Goal: Transaction & Acquisition: Obtain resource

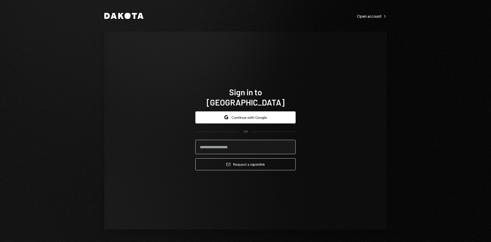
click at [264, 146] on input "email" at bounding box center [245, 147] width 100 height 14
type input "**********"
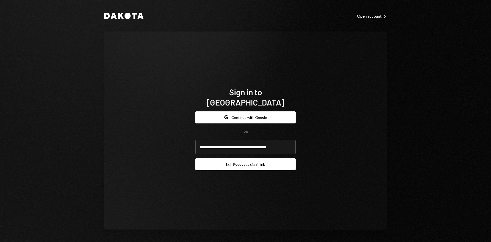
click at [234, 158] on button "Email Request a sign in link" at bounding box center [245, 164] width 100 height 12
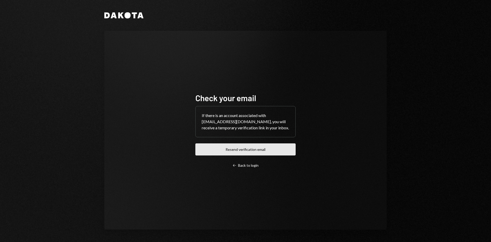
click at [244, 148] on button "Resend verification email" at bounding box center [245, 149] width 100 height 12
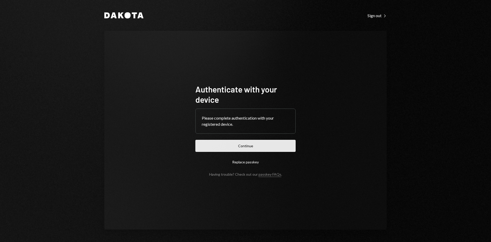
click at [244, 145] on button "Continue" at bounding box center [245, 146] width 100 height 12
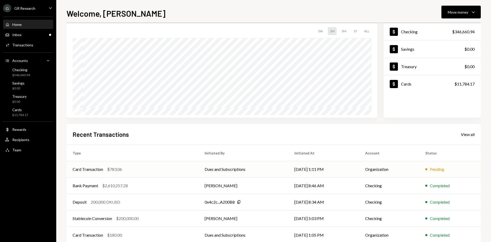
scroll to position [42, 0]
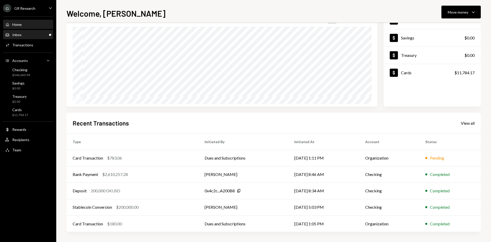
click at [28, 34] on div "Inbox Inbox" at bounding box center [28, 34] width 46 height 5
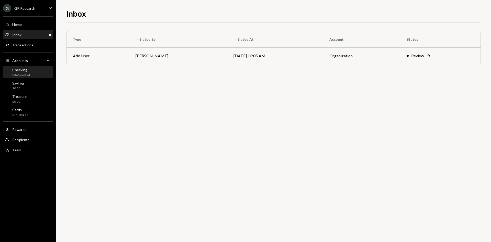
click at [33, 72] on div "Checking $346,660.94" at bounding box center [28, 73] width 46 height 10
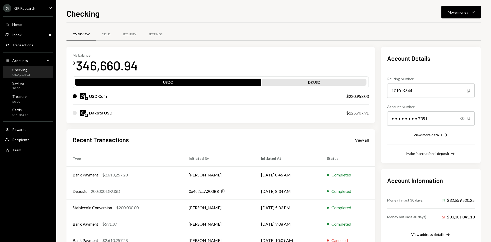
click at [26, 75] on div "$346,660.94" at bounding box center [21, 75] width 18 height 4
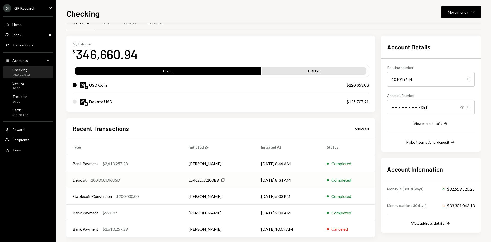
scroll to position [17, 0]
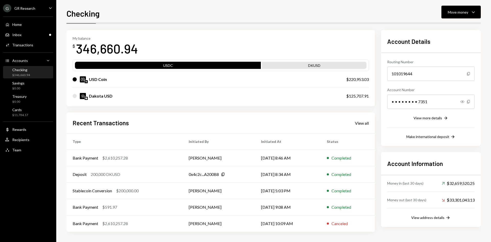
click at [20, 74] on div "$346,660.94" at bounding box center [21, 75] width 18 height 4
click at [22, 45] on div "Transactions" at bounding box center [22, 45] width 21 height 4
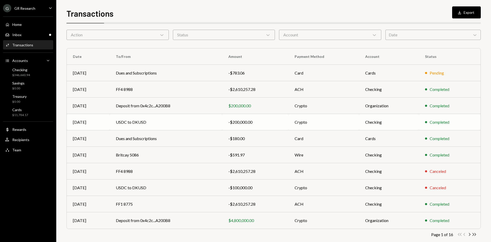
scroll to position [25, 0]
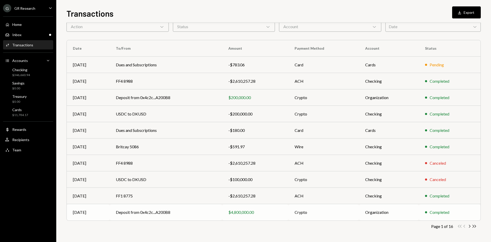
click at [187, 209] on td "Deposit from 0x4c2c...A200B8" at bounding box center [166, 212] width 112 height 16
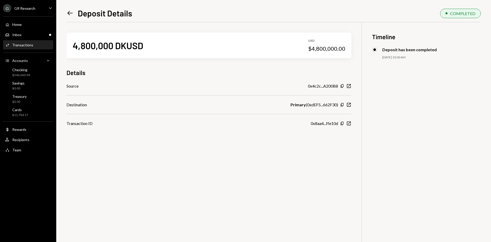
click at [73, 11] on icon "Left Arrow" at bounding box center [70, 12] width 7 height 7
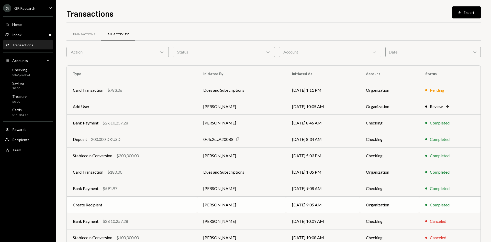
scroll to position [25, 0]
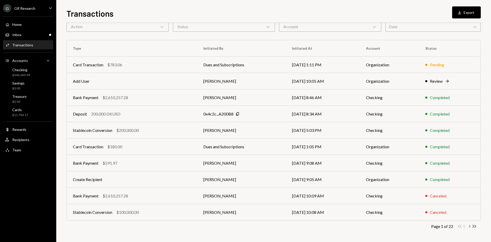
click at [470, 226] on icon "button" at bounding box center [470, 226] width 2 height 3
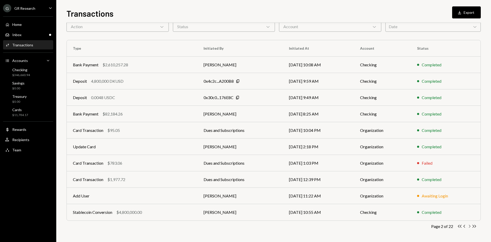
click at [471, 228] on icon "Chevron Right" at bounding box center [469, 226] width 5 height 5
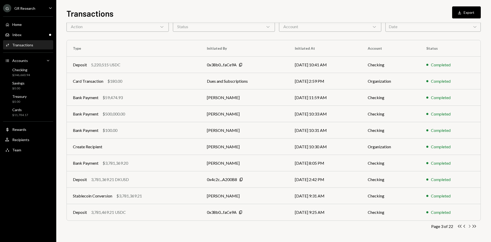
click at [469, 227] on icon "Chevron Right" at bounding box center [469, 226] width 5 height 5
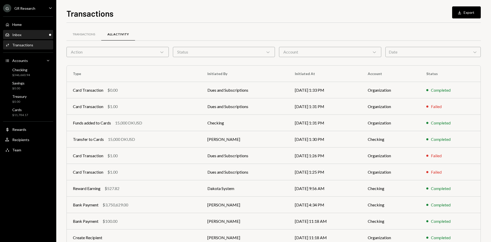
click at [10, 36] on div "Inbox Inbox" at bounding box center [13, 34] width 16 height 5
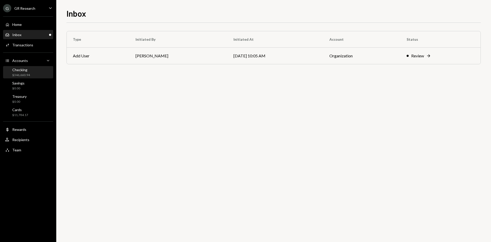
click at [24, 69] on div "Checking" at bounding box center [21, 70] width 18 height 4
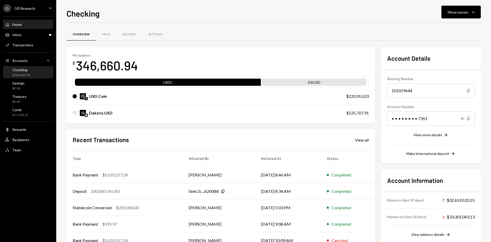
click at [20, 23] on div "Home" at bounding box center [16, 24] width 9 height 4
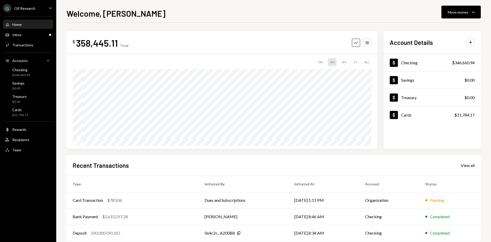
click at [27, 10] on div "GR Research" at bounding box center [24, 8] width 21 height 4
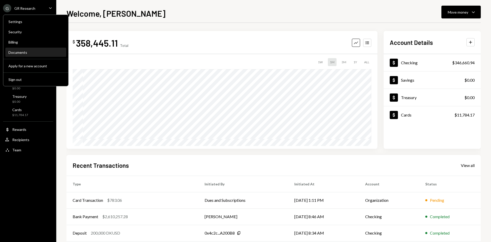
click at [37, 50] on div "Documents" at bounding box center [35, 52] width 55 height 9
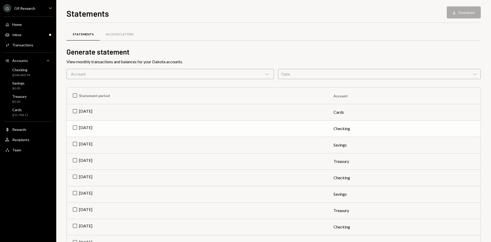
click at [122, 130] on td "[DATE]" at bounding box center [197, 128] width 261 height 16
click at [458, 12] on button "Download Download" at bounding box center [464, 12] width 34 height 12
click at [91, 128] on td "Check [DATE]" at bounding box center [197, 128] width 261 height 16
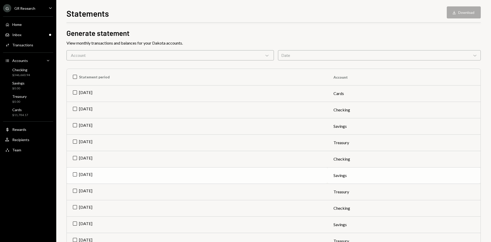
scroll to position [26, 0]
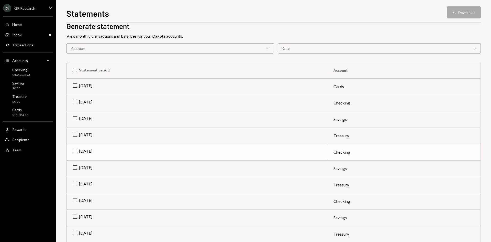
click at [99, 159] on td "[DATE]" at bounding box center [197, 152] width 261 height 16
click at [472, 13] on button "Download Download" at bounding box center [464, 12] width 34 height 12
